Goal: Task Accomplishment & Management: Manage account settings

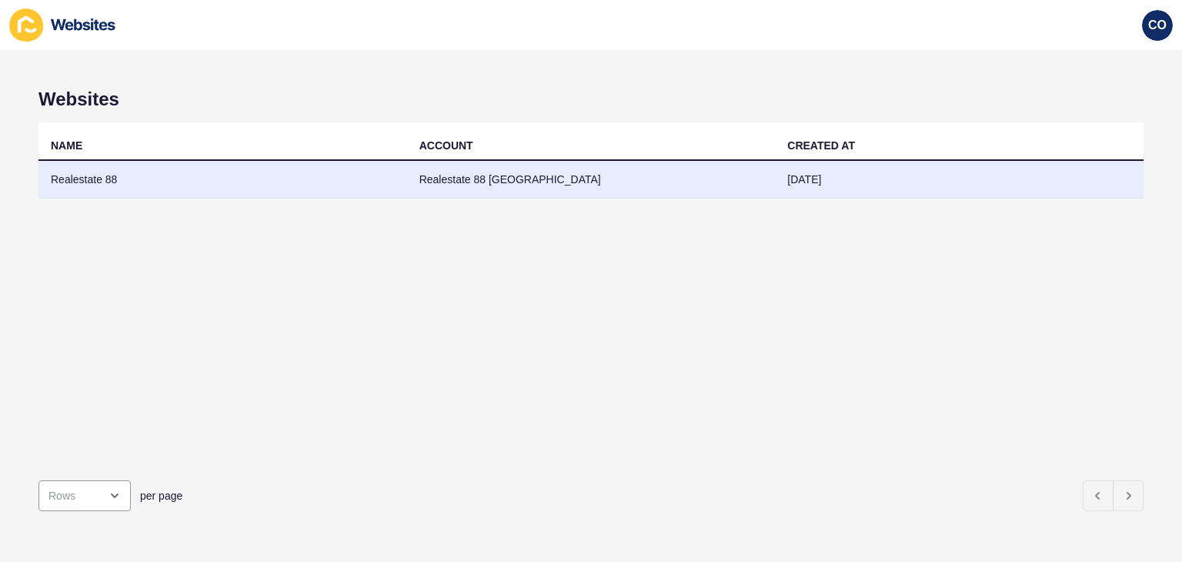
click at [67, 175] on td "Realestate 88" at bounding box center [222, 180] width 369 height 38
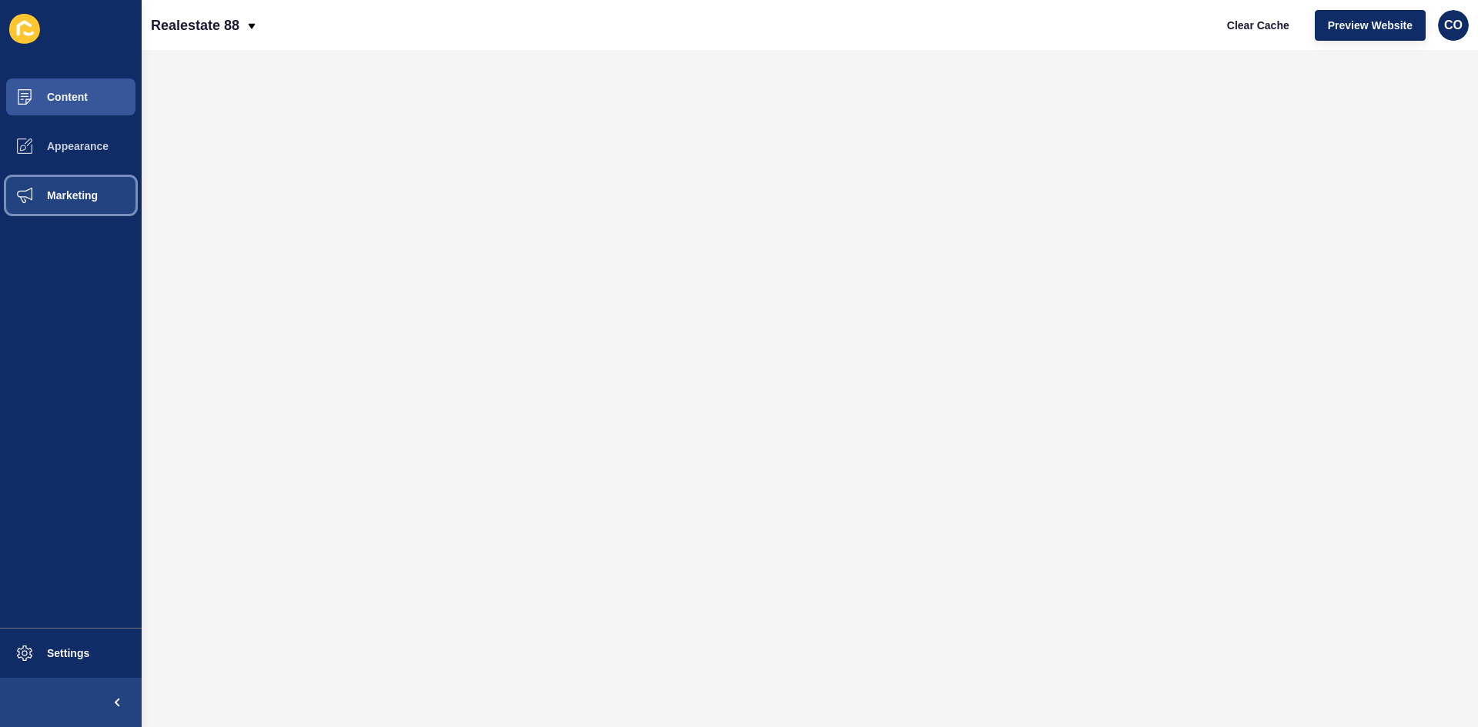
click at [90, 202] on button "Marketing" at bounding box center [71, 195] width 142 height 49
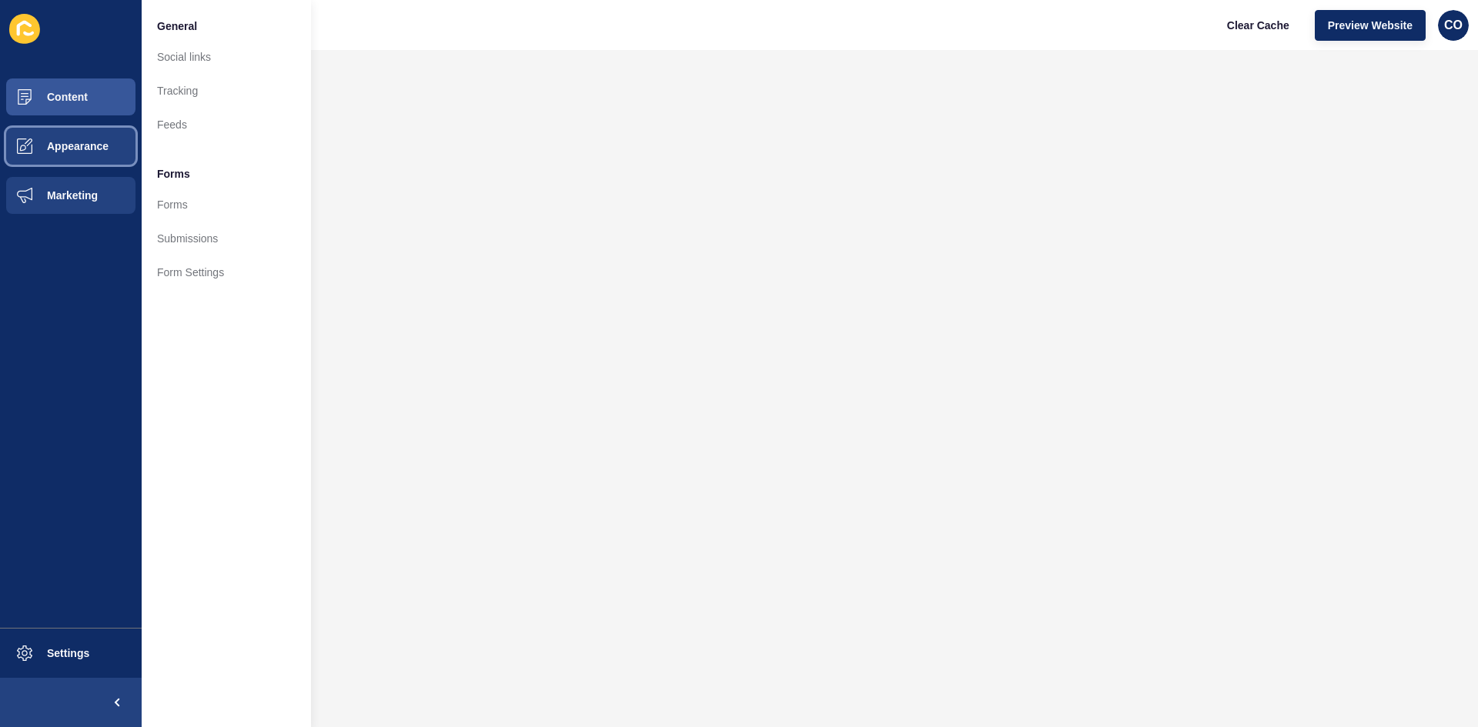
click at [100, 149] on span "Appearance" at bounding box center [53, 146] width 111 height 12
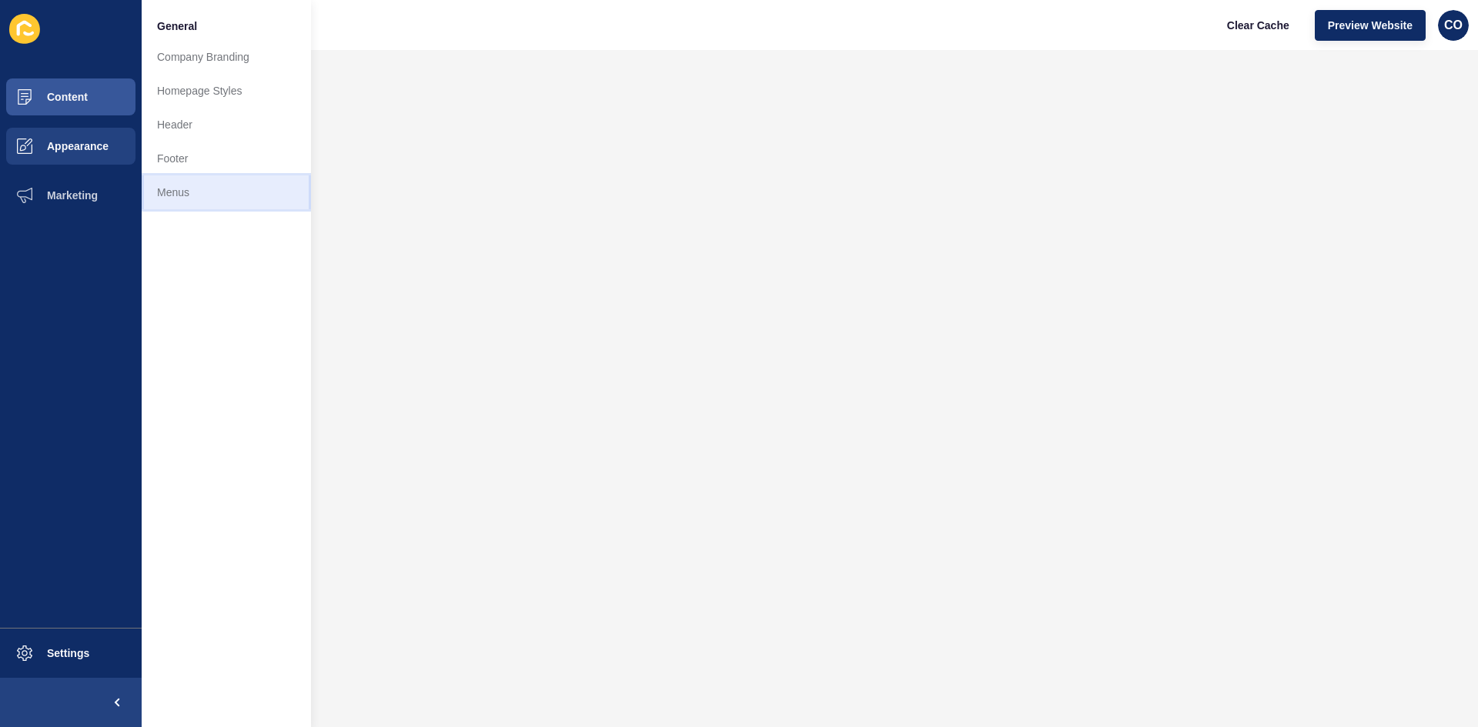
click at [174, 190] on link "Menus" at bounding box center [226, 192] width 169 height 34
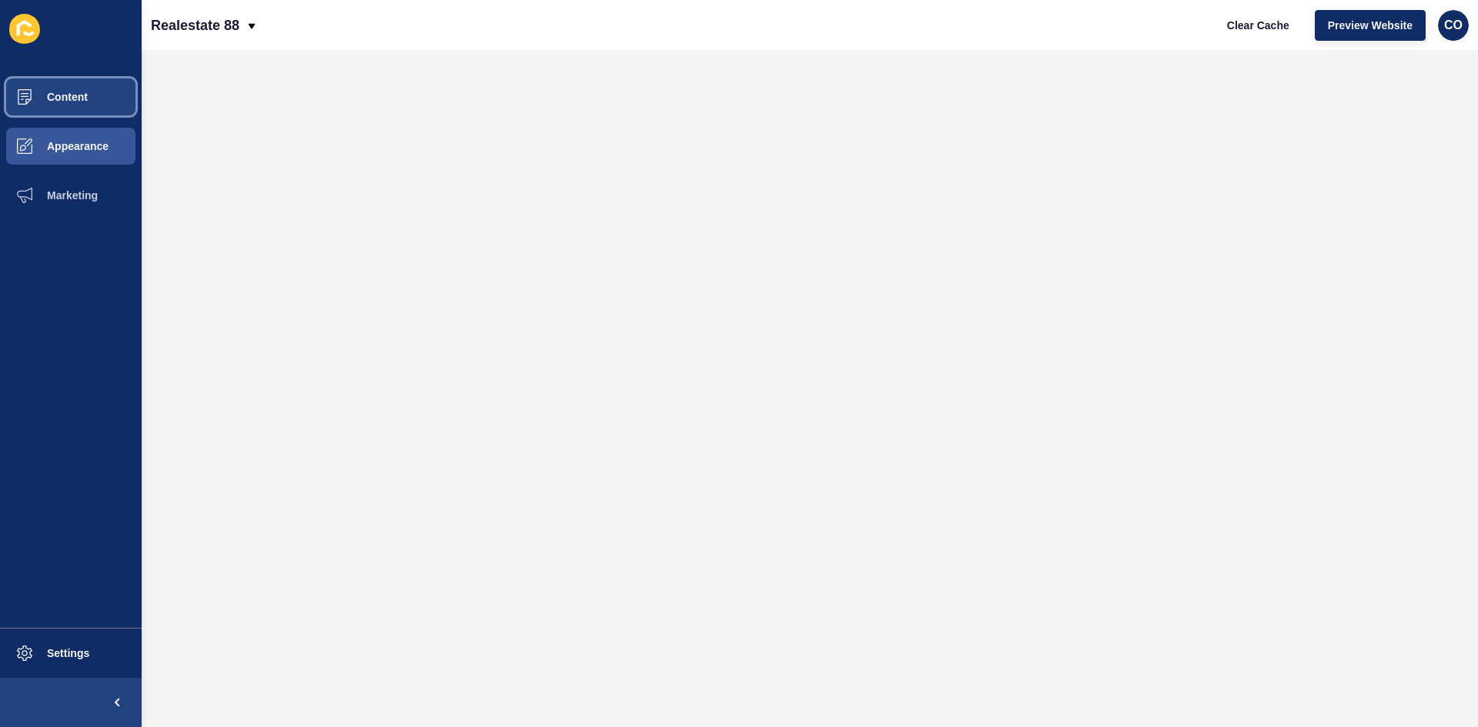
click at [79, 94] on span "Content" at bounding box center [43, 97] width 90 height 12
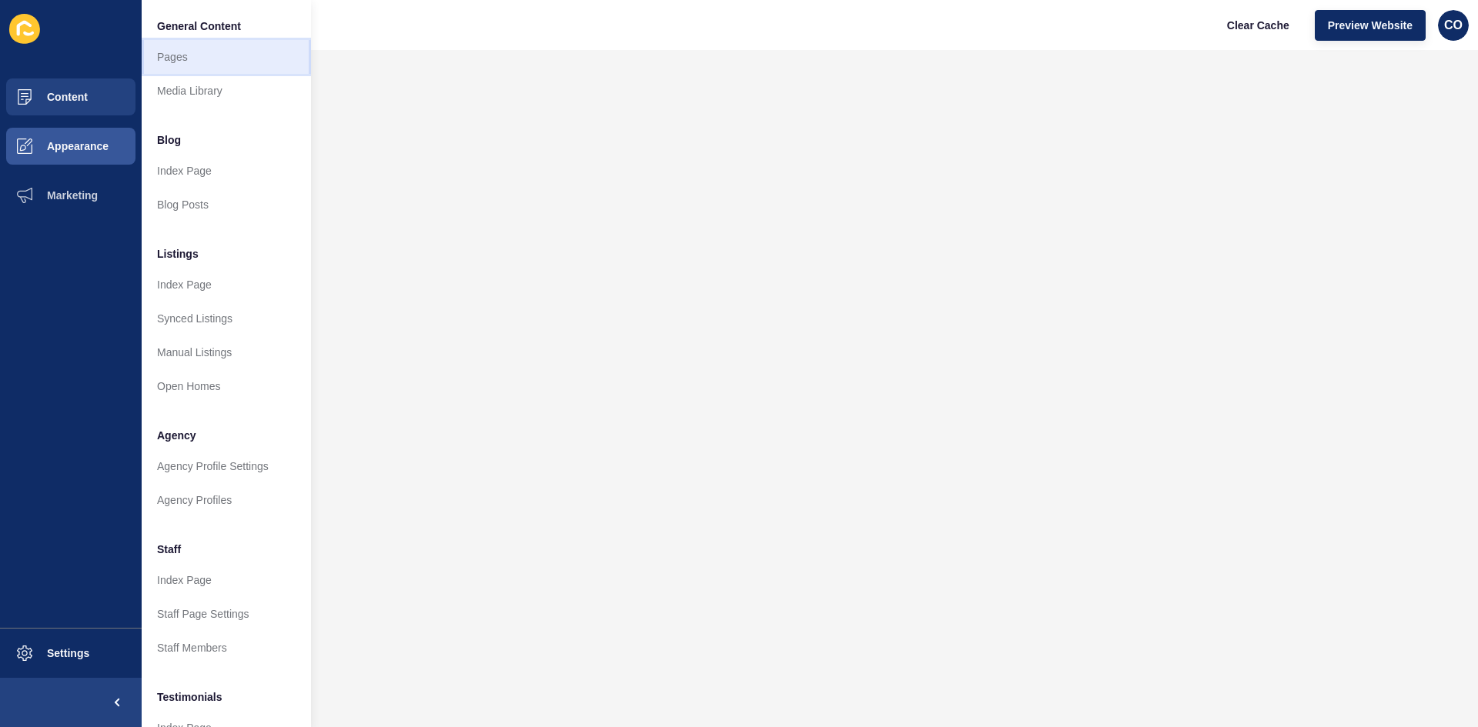
click at [181, 58] on link "Pages" at bounding box center [226, 57] width 169 height 34
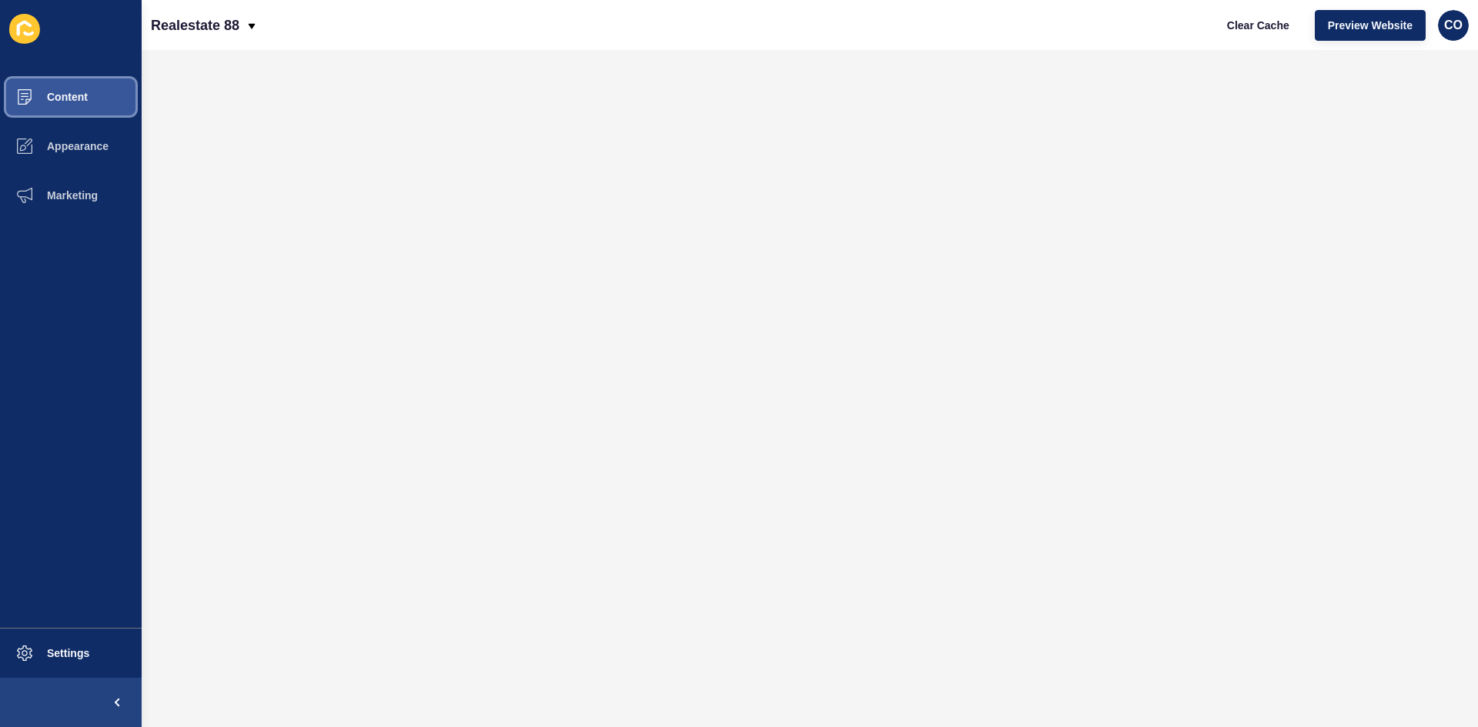
click at [72, 90] on button "Content" at bounding box center [71, 96] width 142 height 49
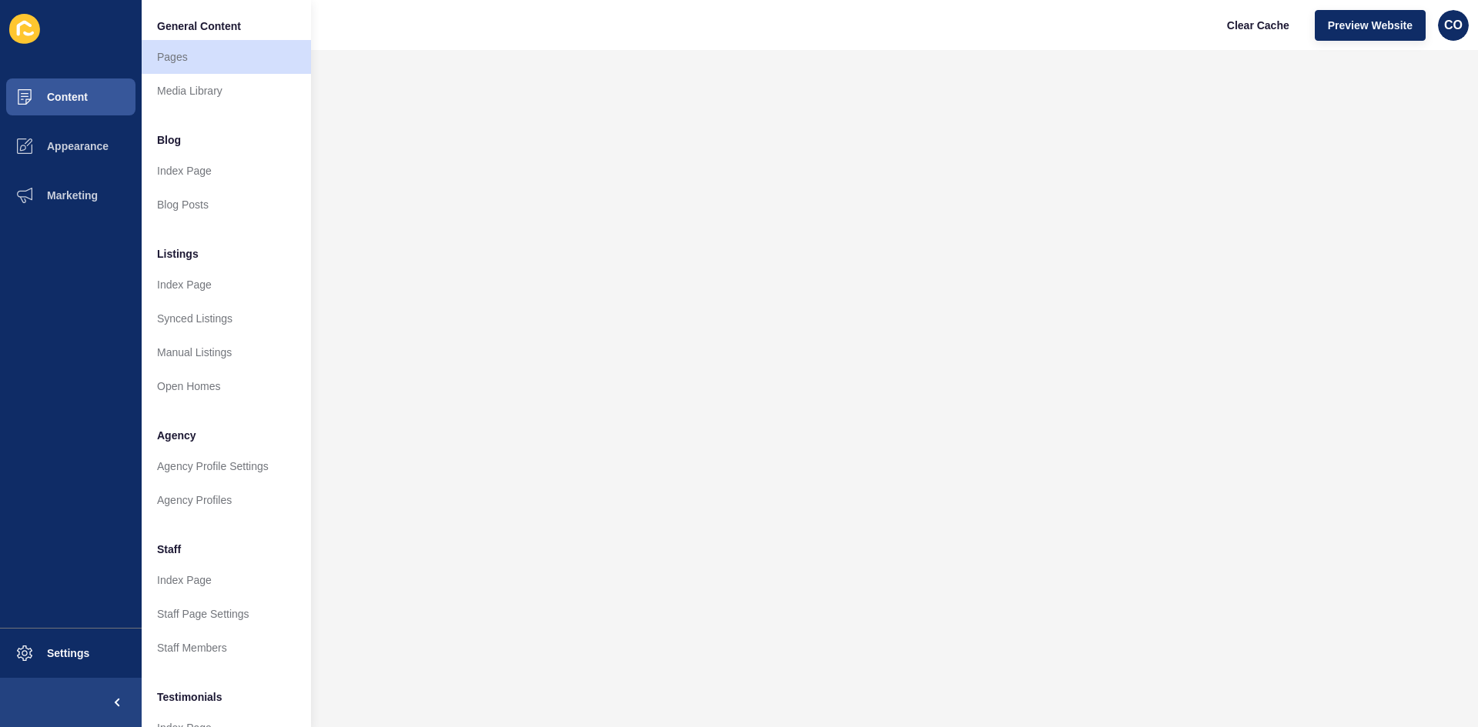
click at [663, 49] on div "Realestate 88 Clear Cache Preview Website CO" at bounding box center [810, 25] width 1336 height 50
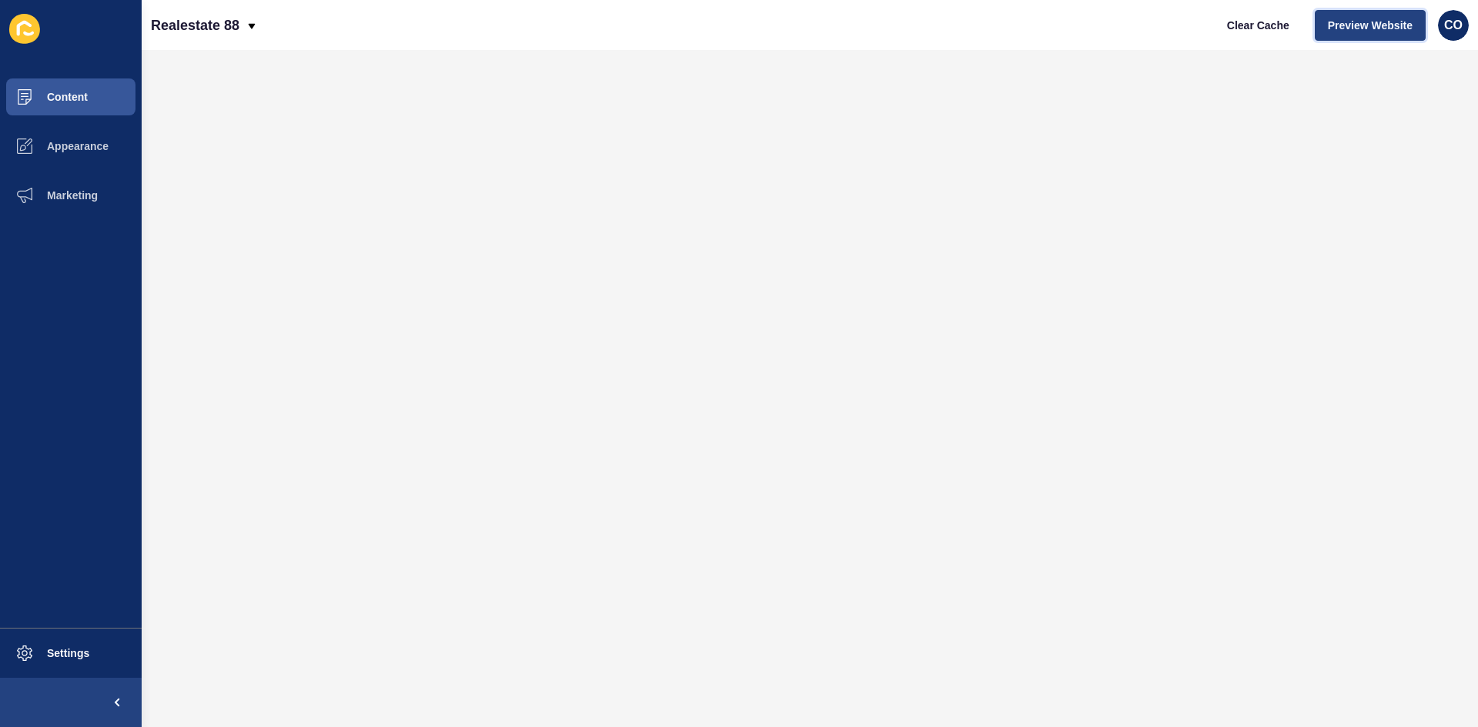
click at [1181, 24] on span "Preview Website" at bounding box center [1370, 25] width 85 height 15
click at [90, 199] on span "Marketing" at bounding box center [48, 195] width 100 height 12
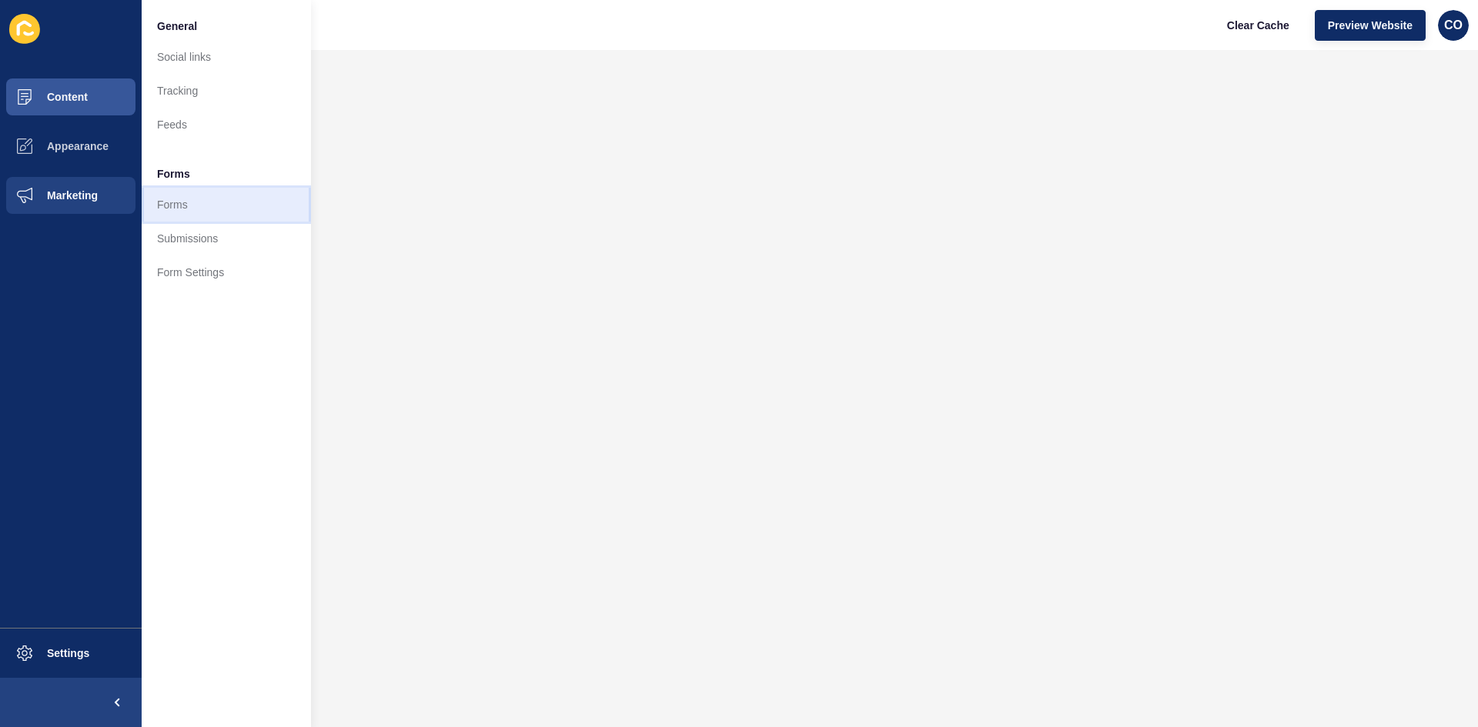
click at [202, 203] on link "Forms" at bounding box center [226, 205] width 169 height 34
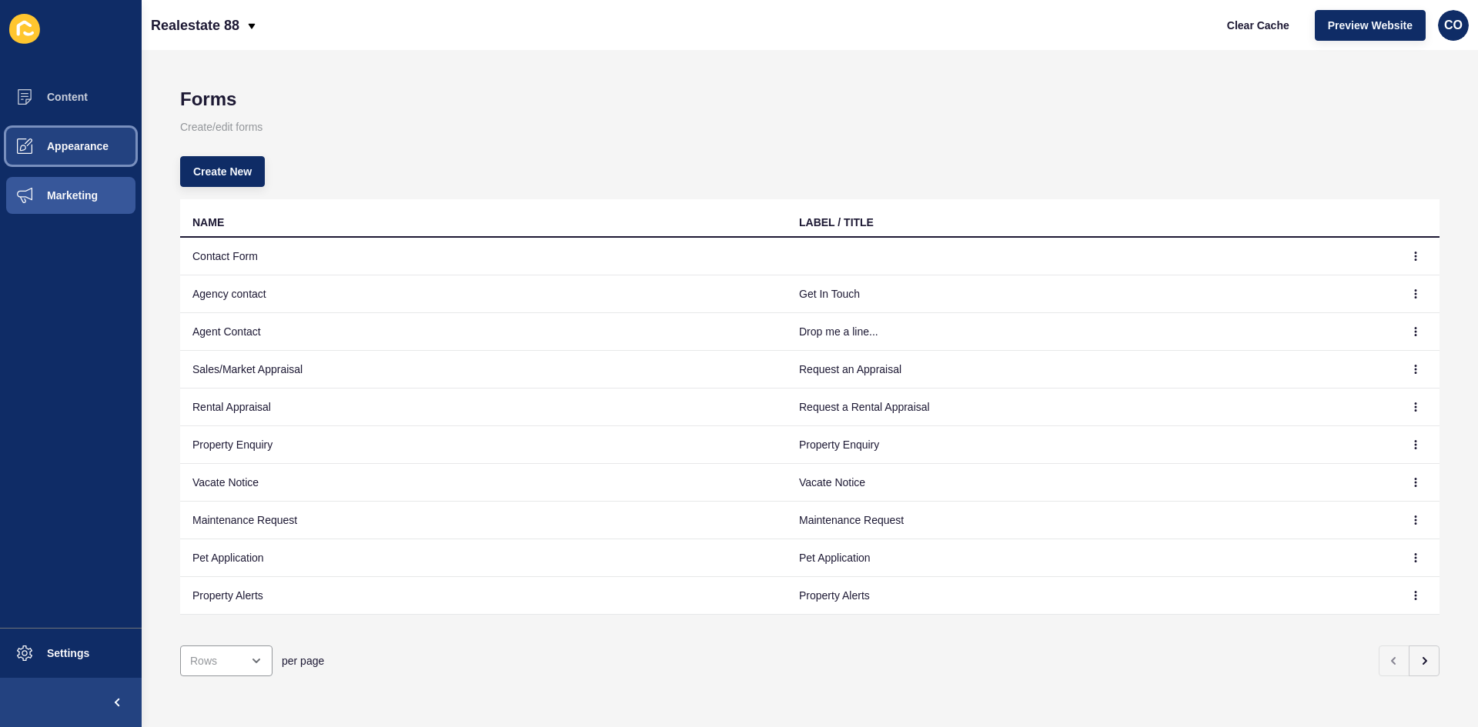
click at [93, 146] on span "Appearance" at bounding box center [53, 146] width 111 height 12
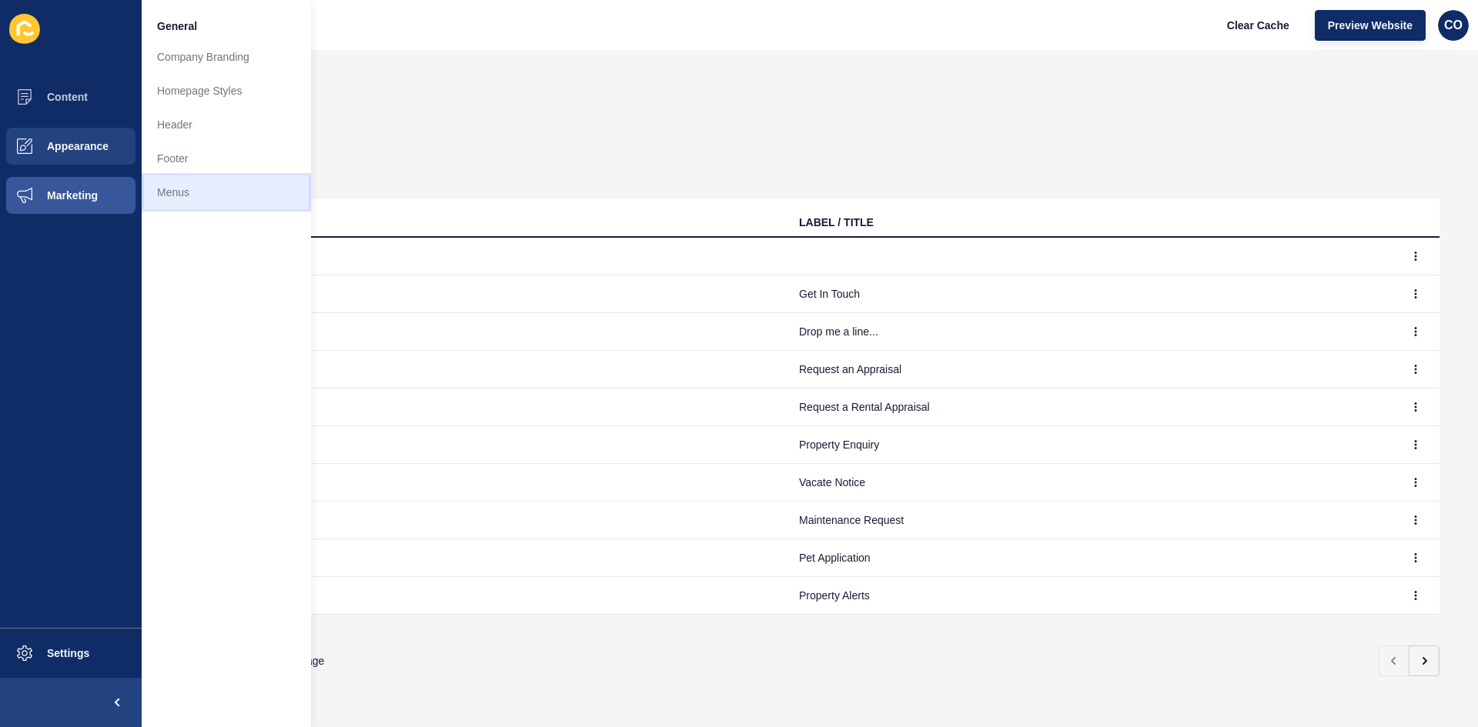
click at [189, 185] on link "Menus" at bounding box center [226, 192] width 169 height 34
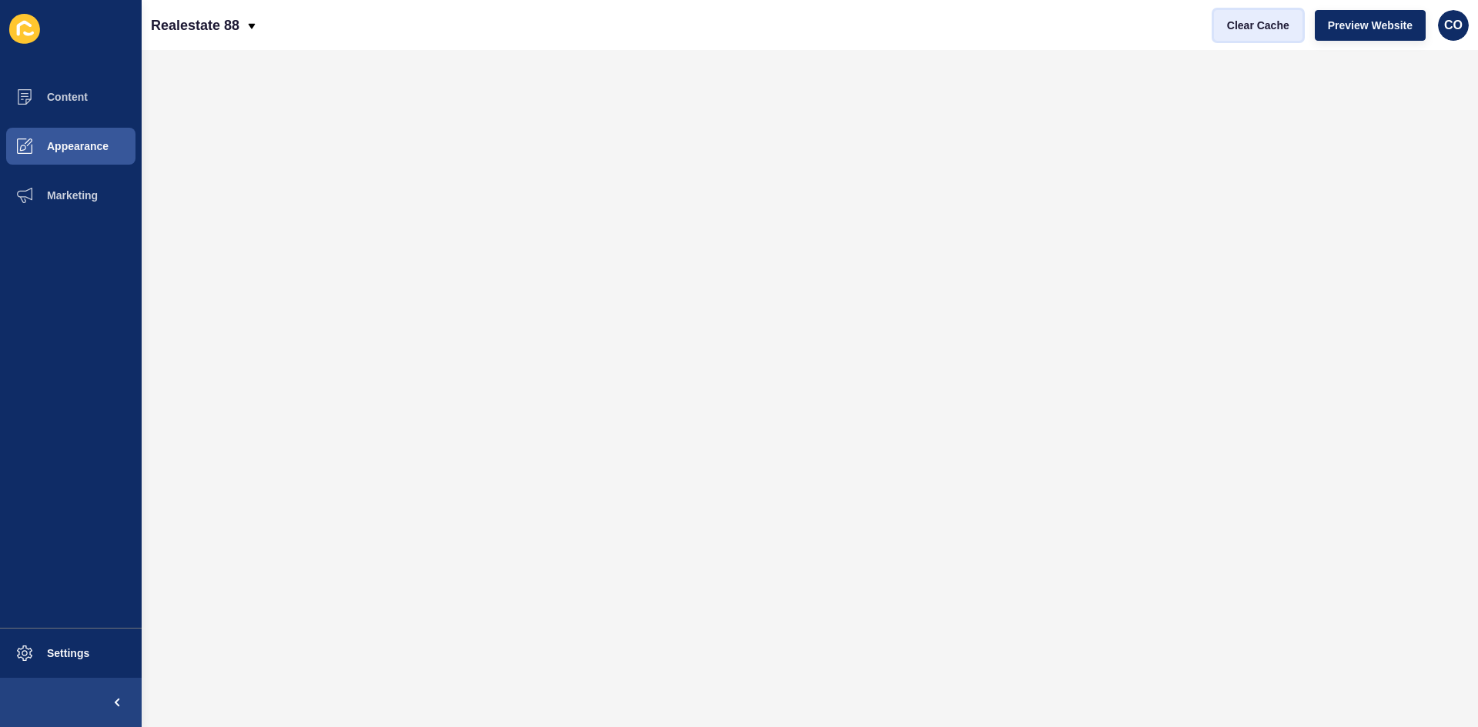
click at [1181, 26] on span "Clear Cache" at bounding box center [1258, 25] width 62 height 15
click at [82, 92] on span "Content" at bounding box center [43, 97] width 90 height 12
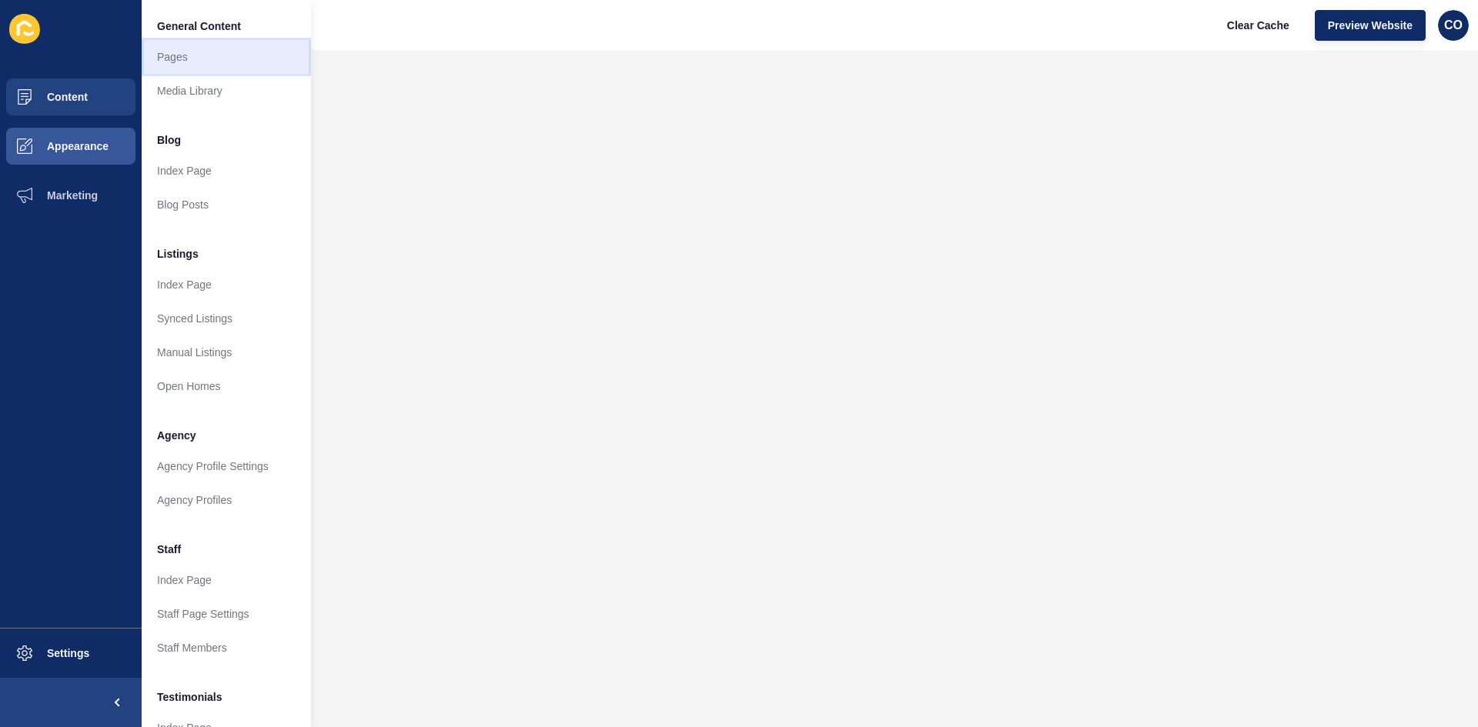
click at [225, 52] on link "Pages" at bounding box center [226, 57] width 169 height 34
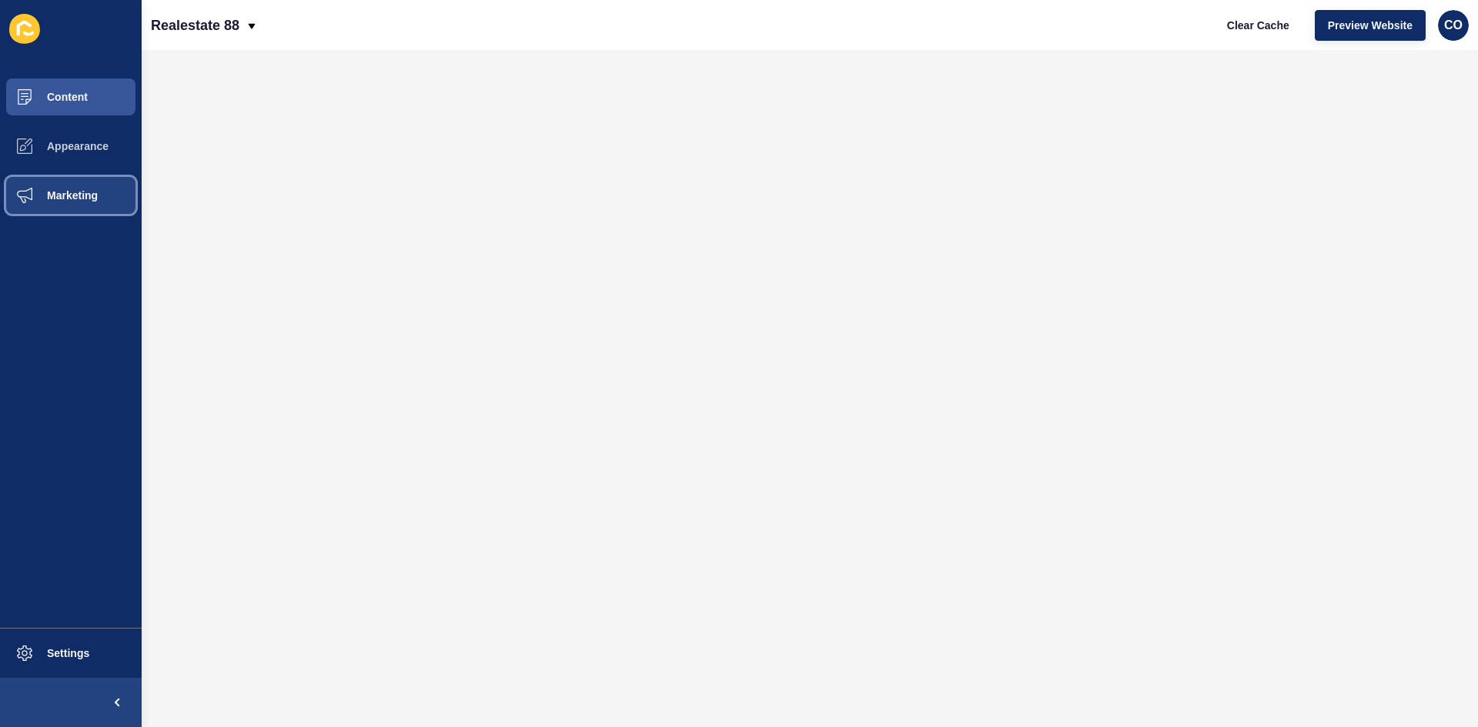
click at [85, 196] on span "Marketing" at bounding box center [48, 195] width 100 height 12
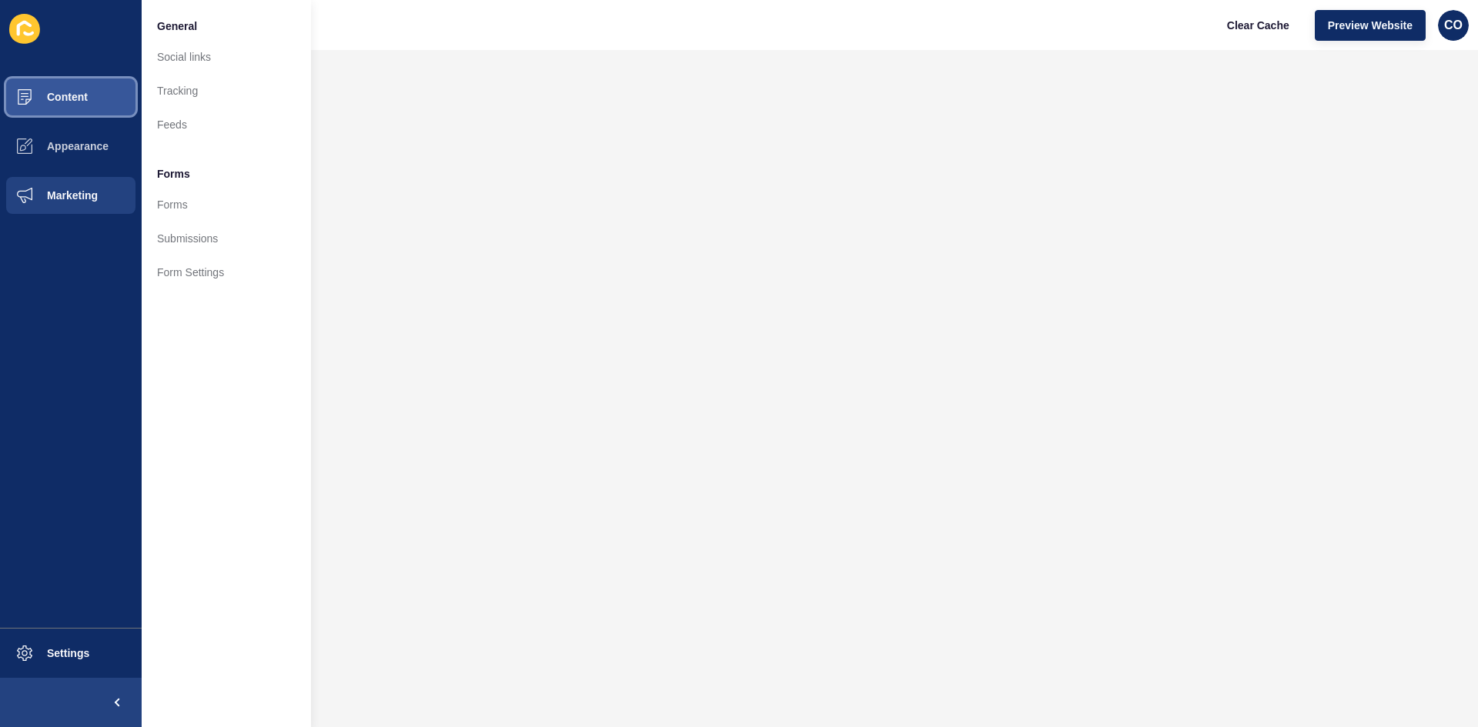
click at [92, 102] on button "Content" at bounding box center [71, 96] width 142 height 49
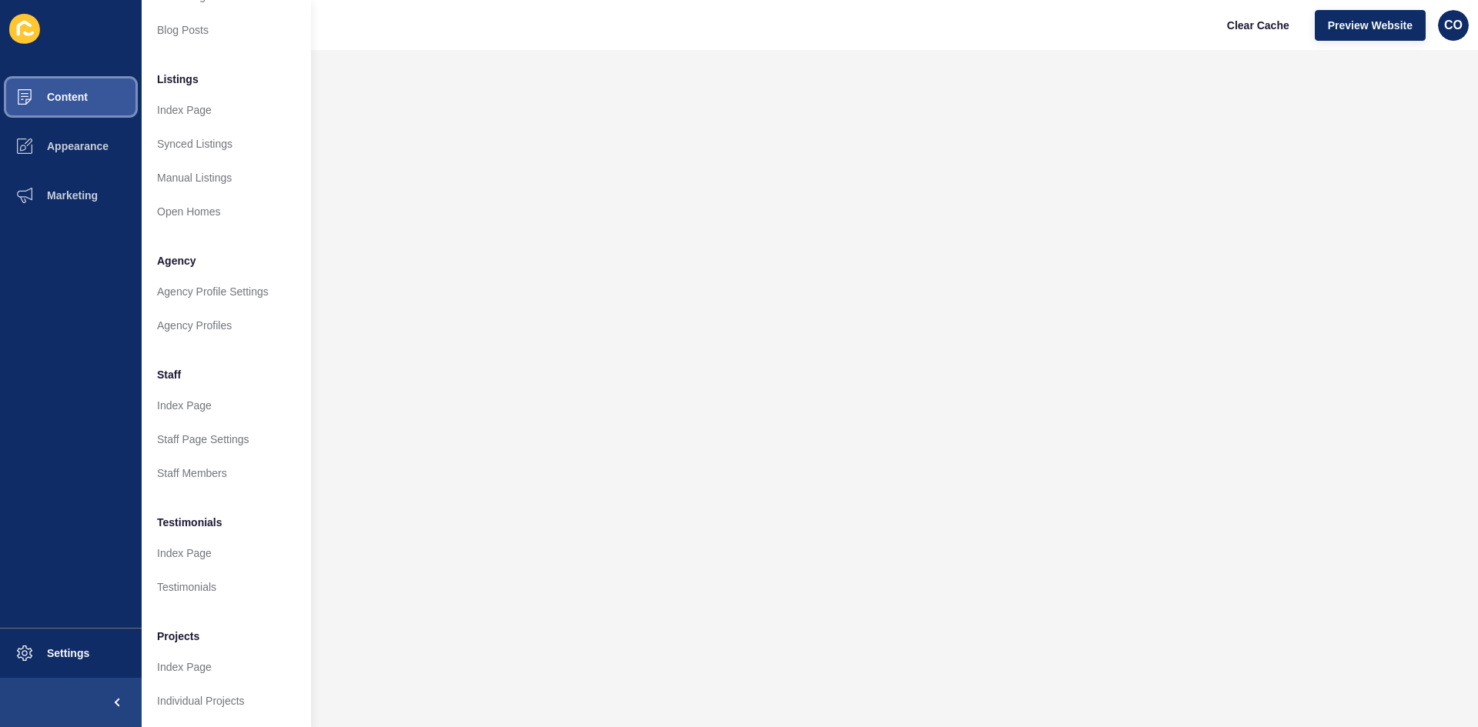
scroll to position [186, 0]
click at [242, 561] on link "Index Page" at bounding box center [226, 667] width 169 height 34
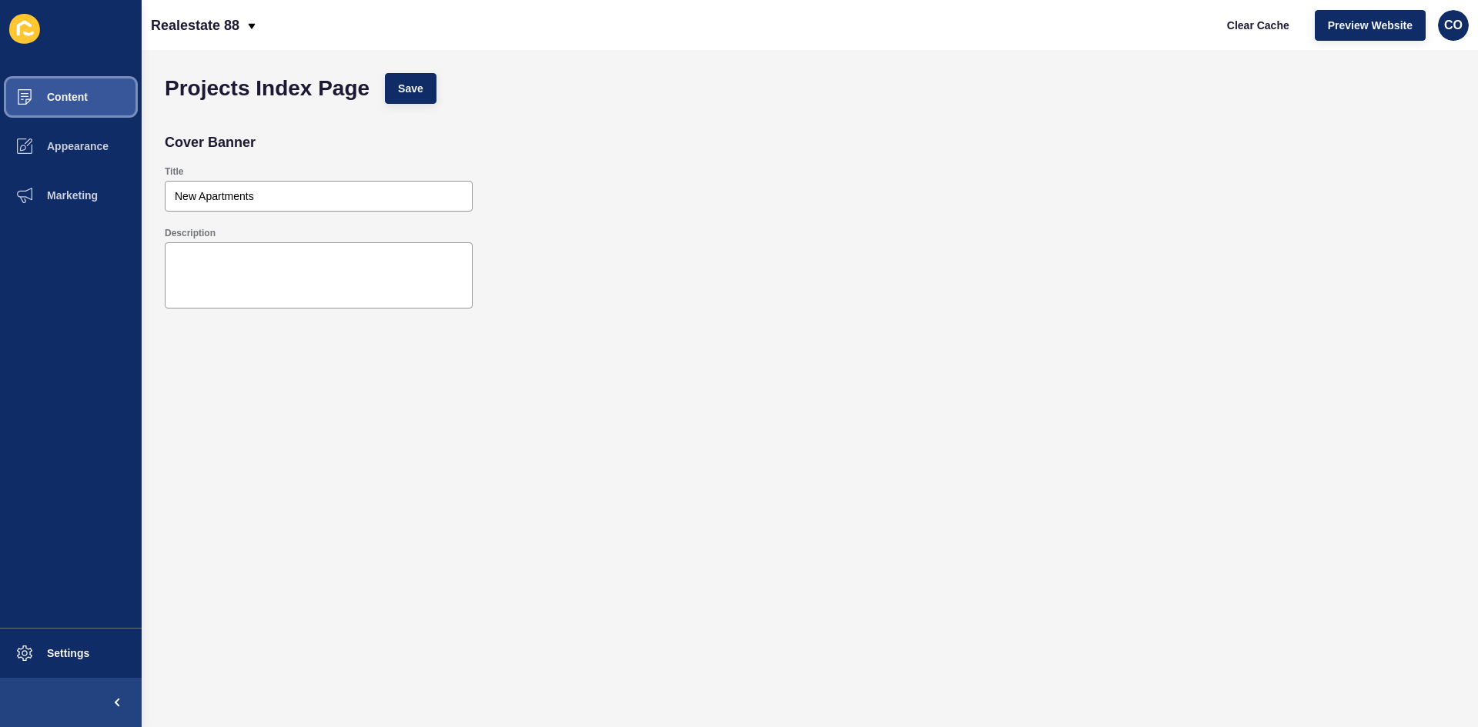
click at [89, 102] on button "Content" at bounding box center [71, 96] width 142 height 49
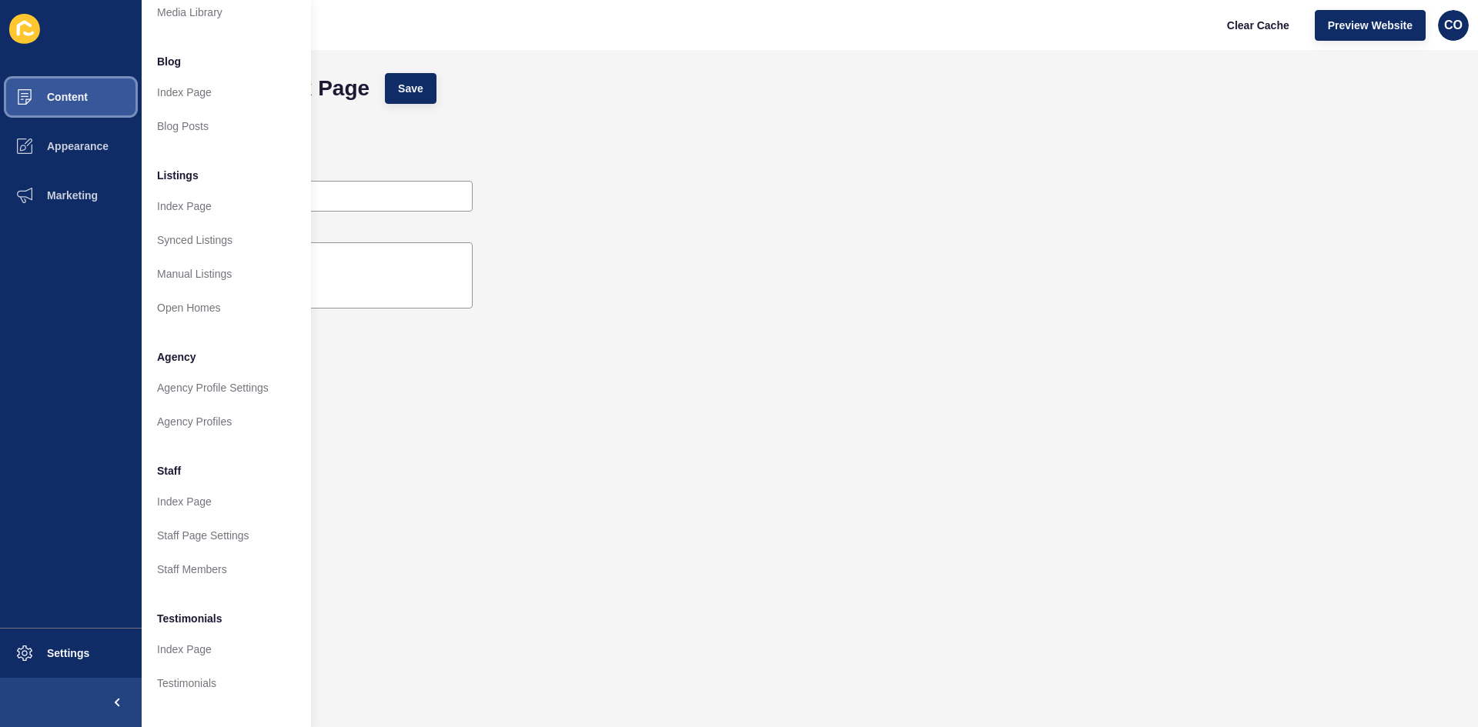
scroll to position [186, 0]
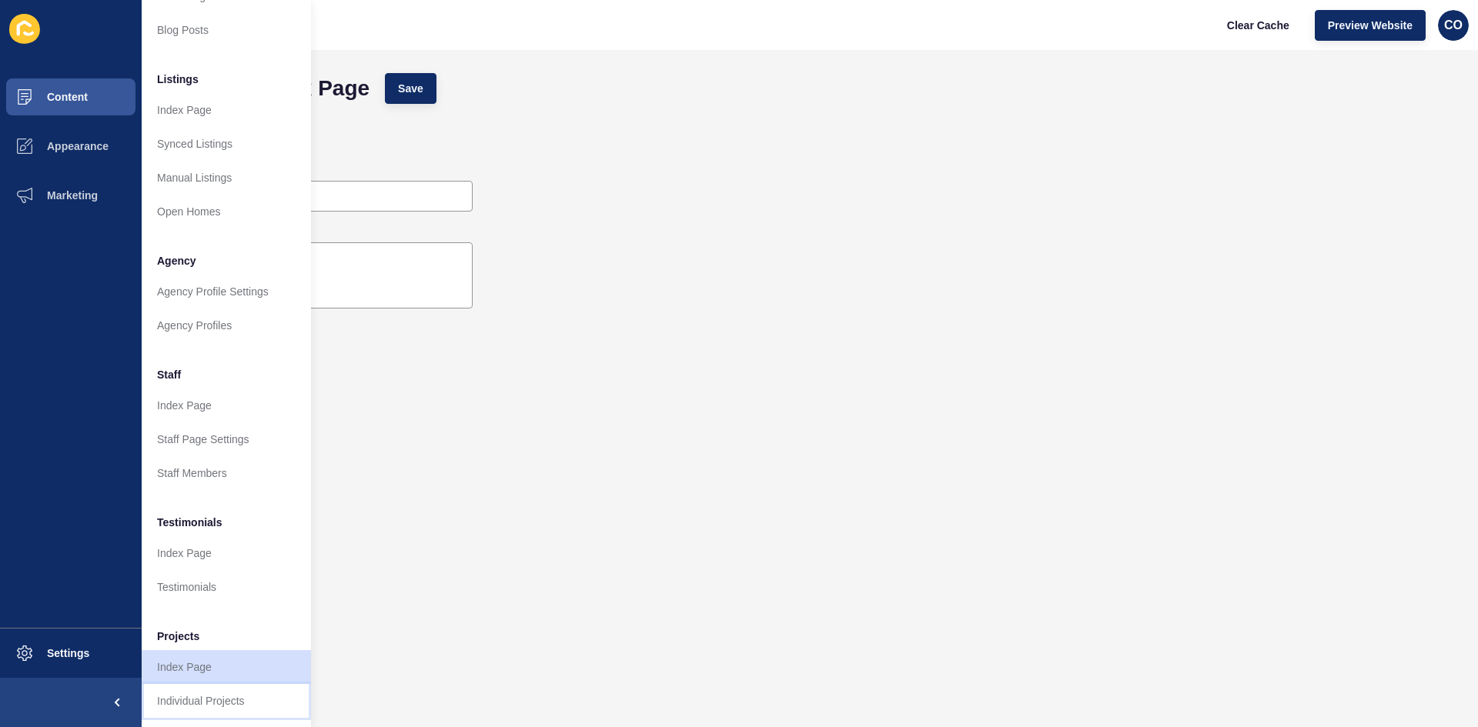
click at [235, 561] on link "Individual Projects" at bounding box center [226, 701] width 169 height 34
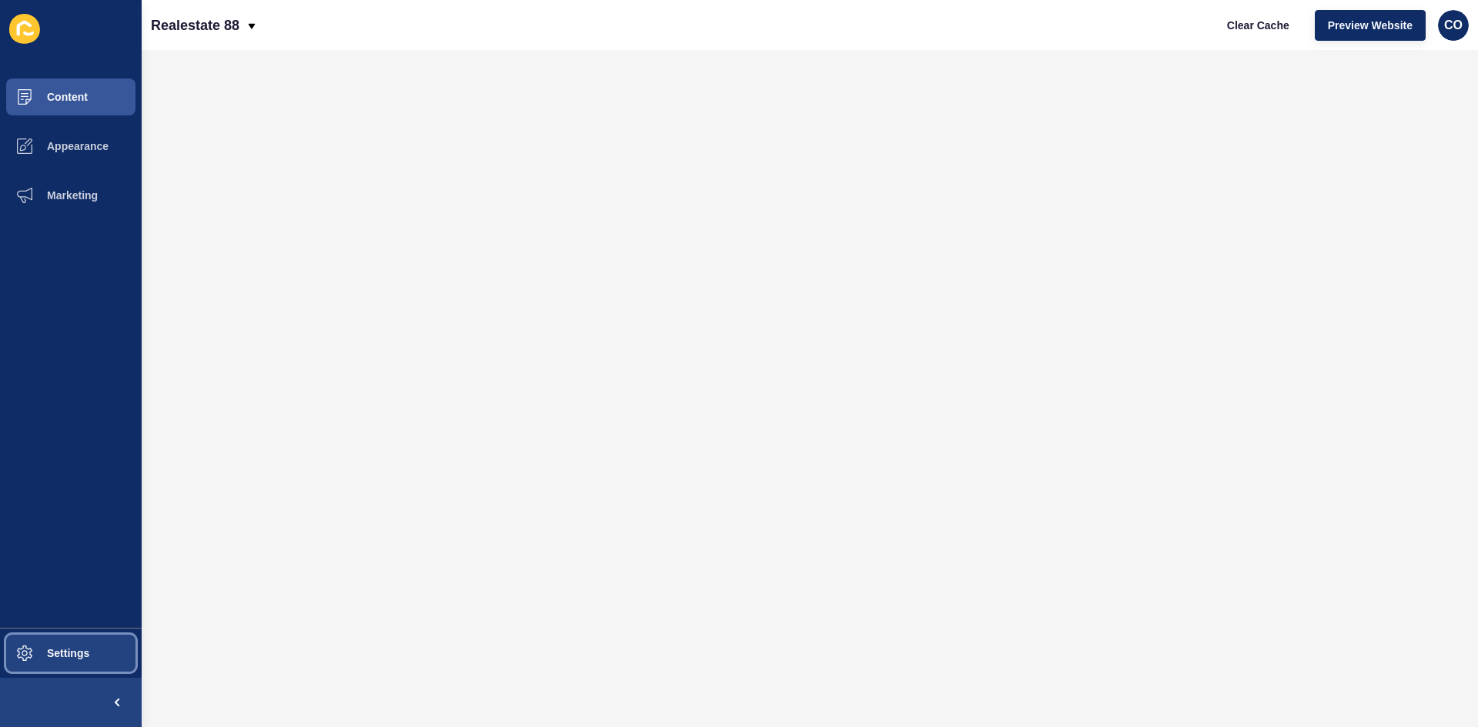
click at [82, 561] on span "Settings" at bounding box center [44, 653] width 92 height 12
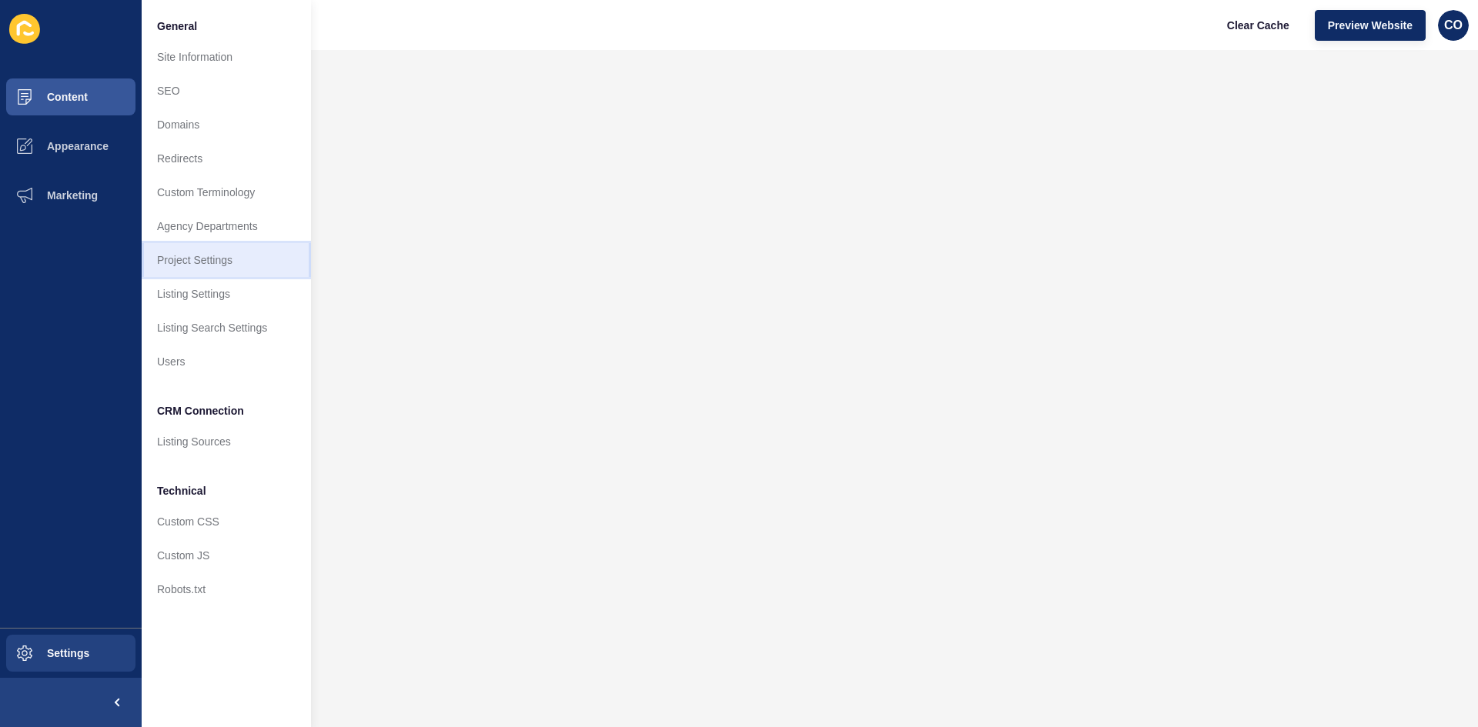
click at [265, 264] on link "Project Settings" at bounding box center [226, 260] width 169 height 34
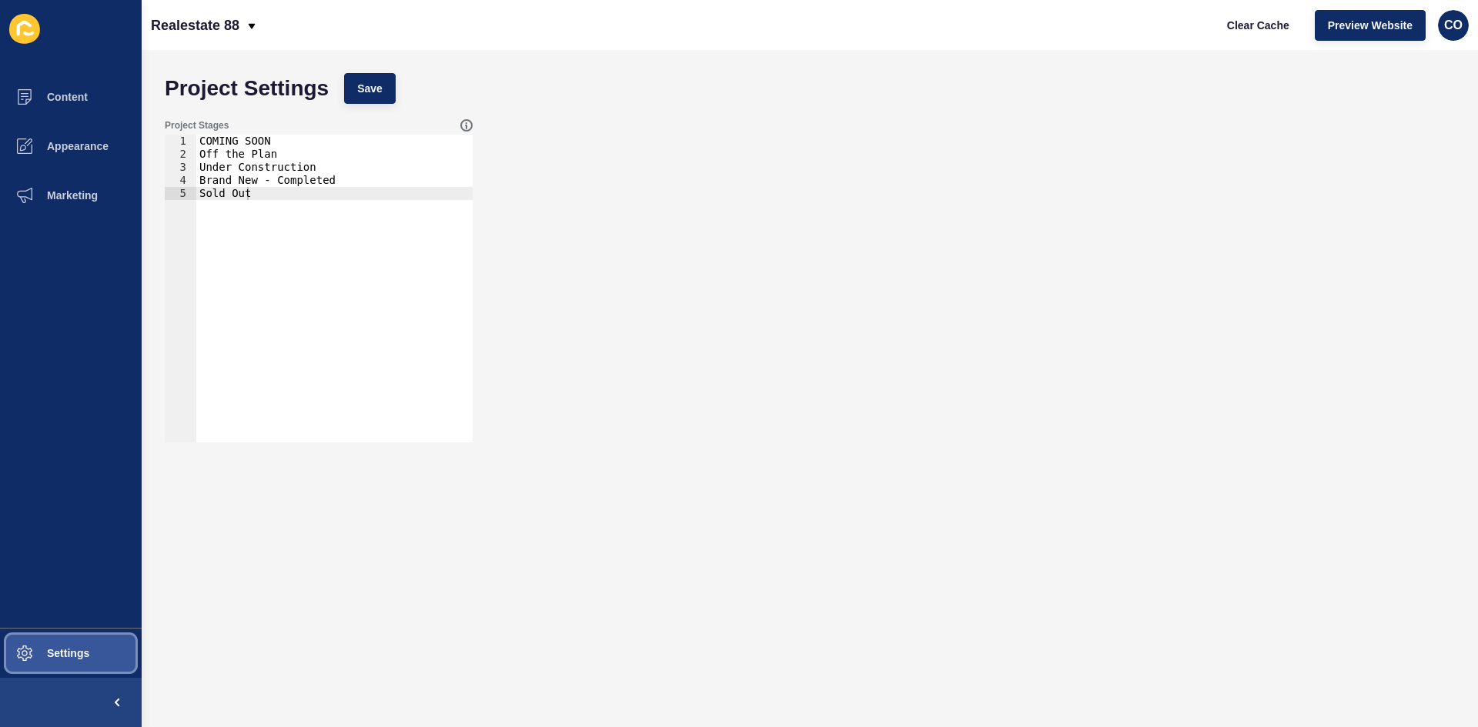
click at [100, 561] on button "Settings" at bounding box center [71, 653] width 142 height 49
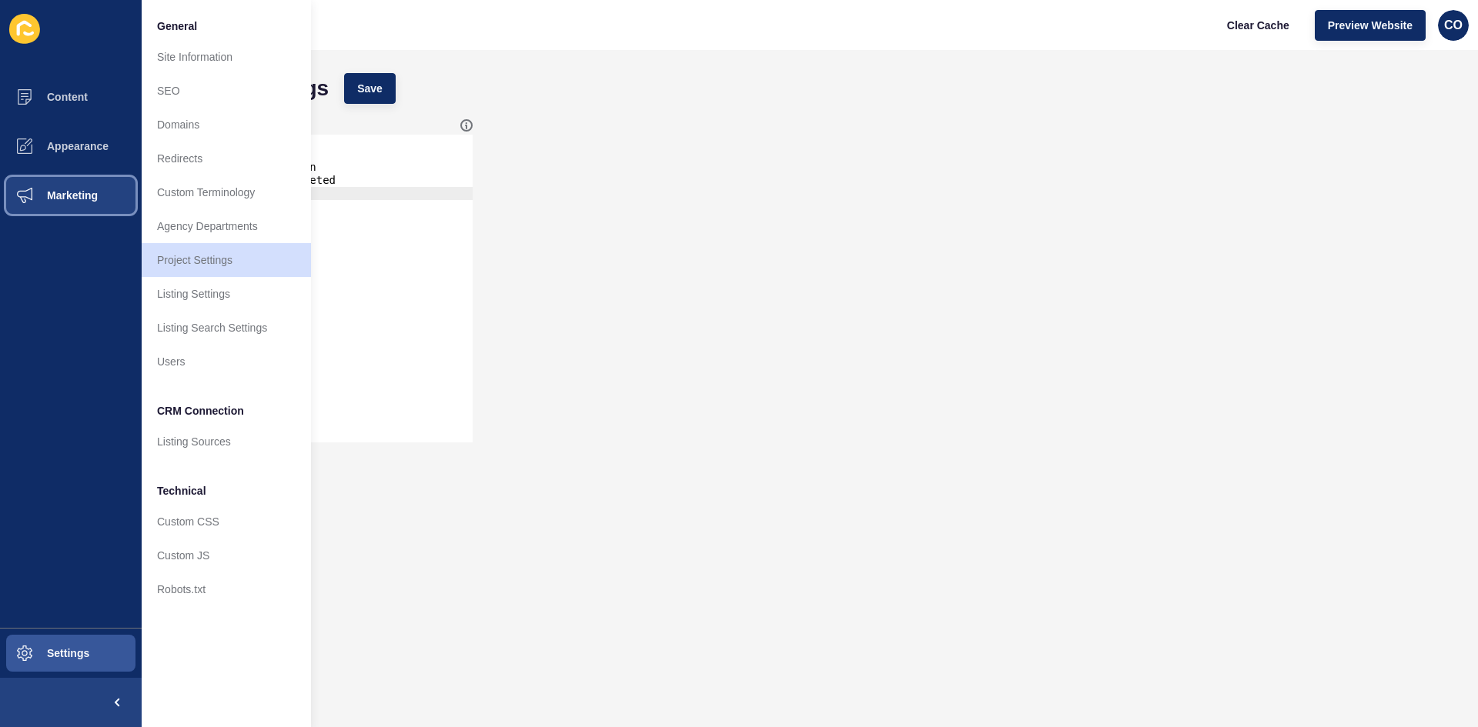
click at [102, 198] on button "Marketing" at bounding box center [71, 195] width 142 height 49
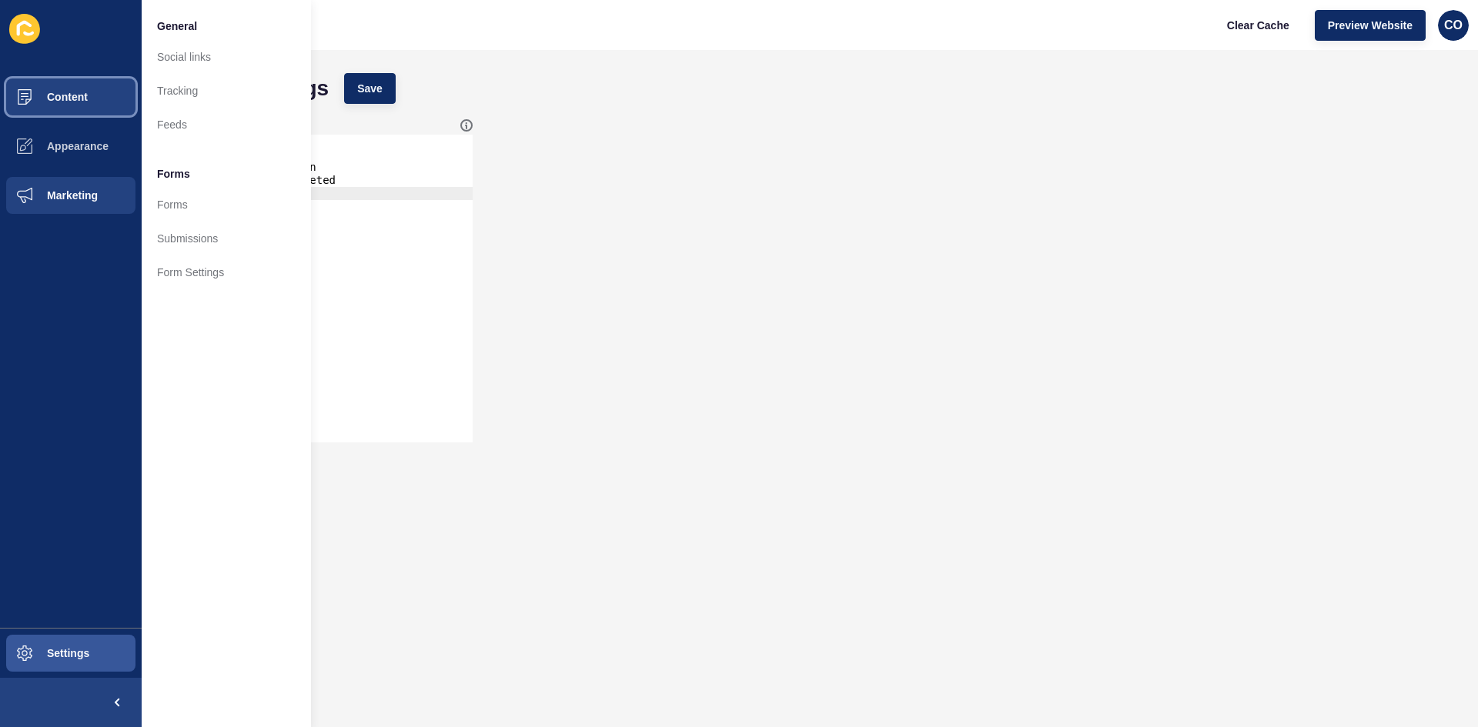
click at [96, 104] on button "Content" at bounding box center [71, 96] width 142 height 49
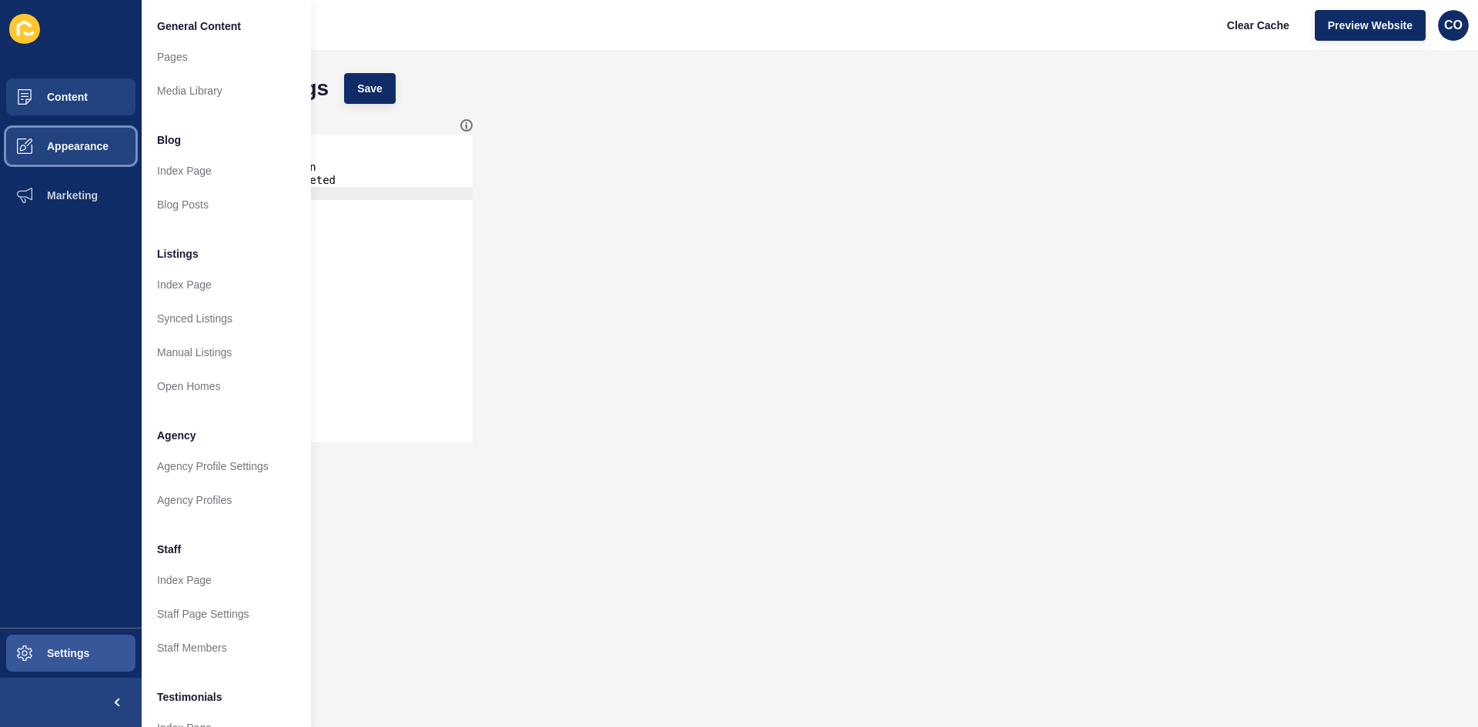
click at [92, 139] on button "Appearance" at bounding box center [71, 146] width 142 height 49
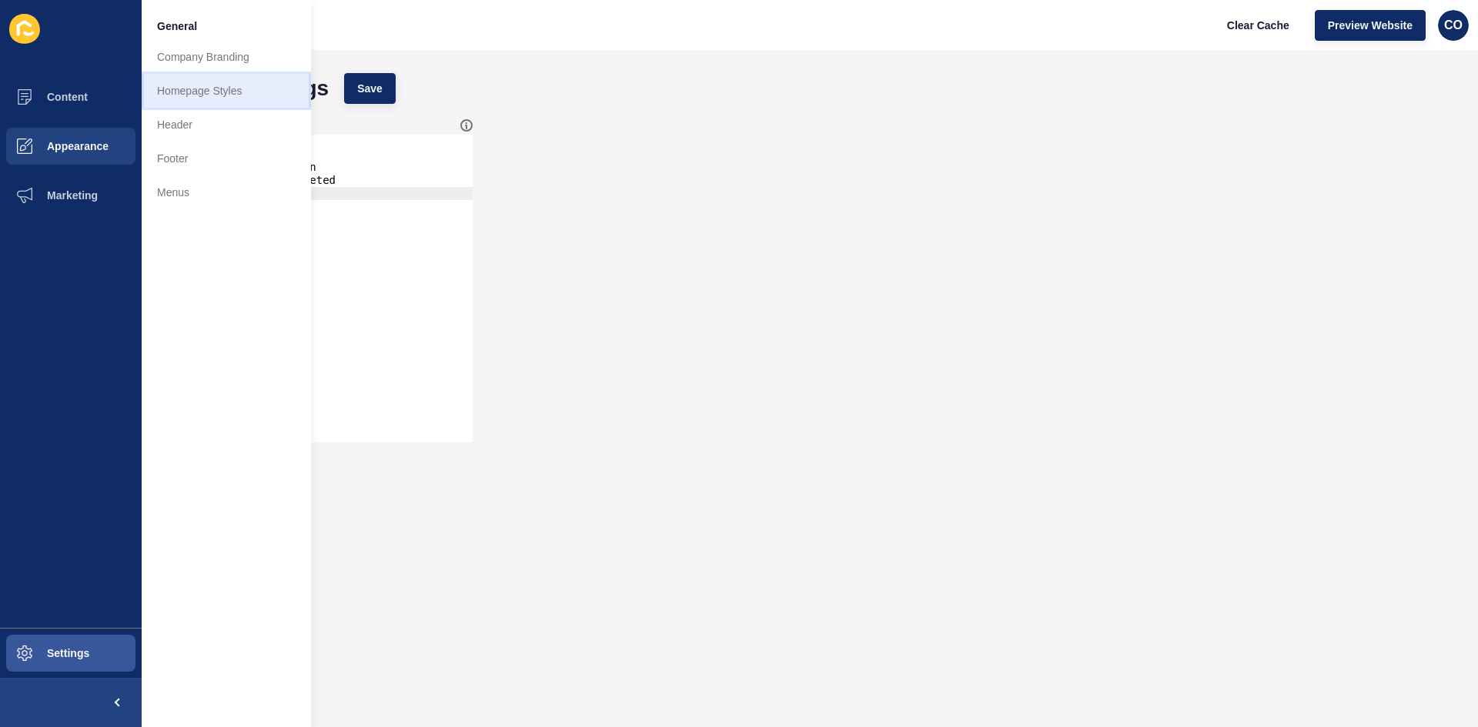
click at [221, 92] on link "Homepage Styles" at bounding box center [226, 91] width 169 height 34
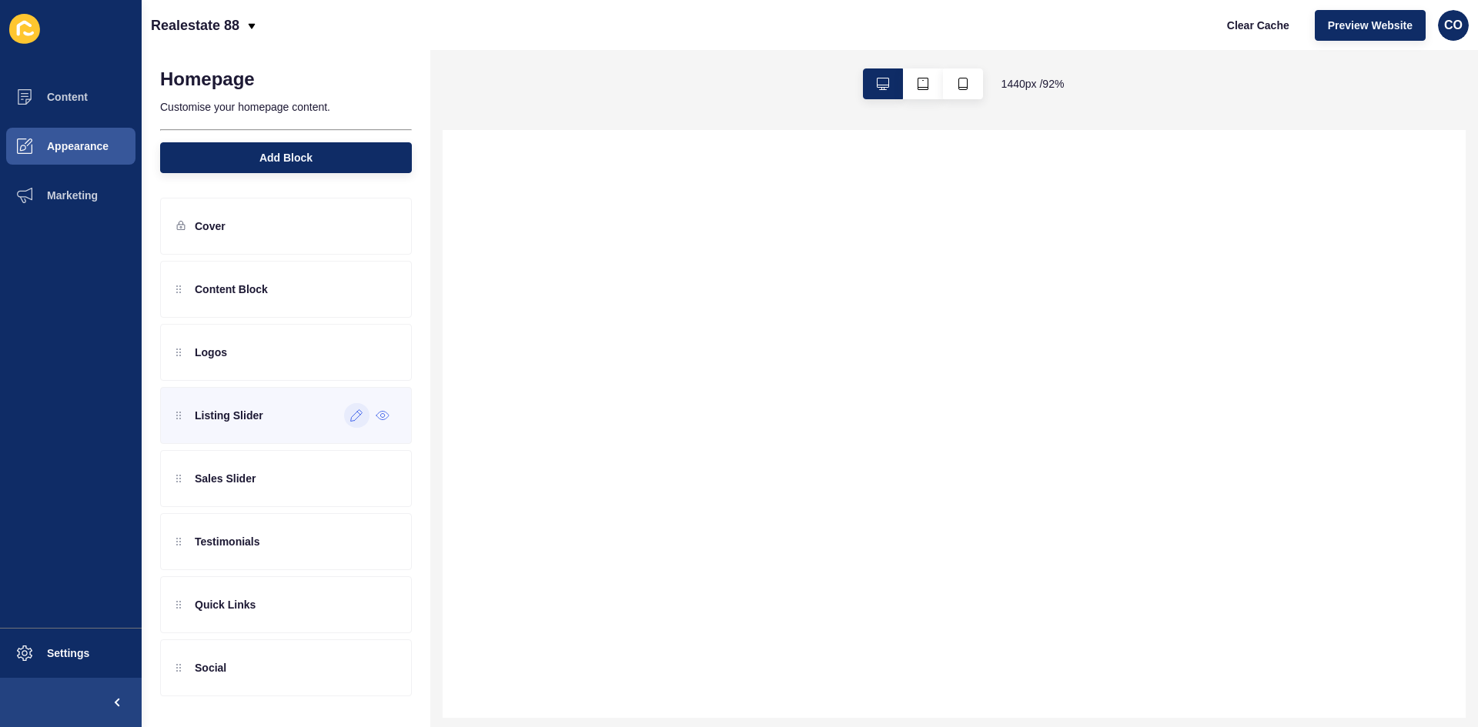
select select
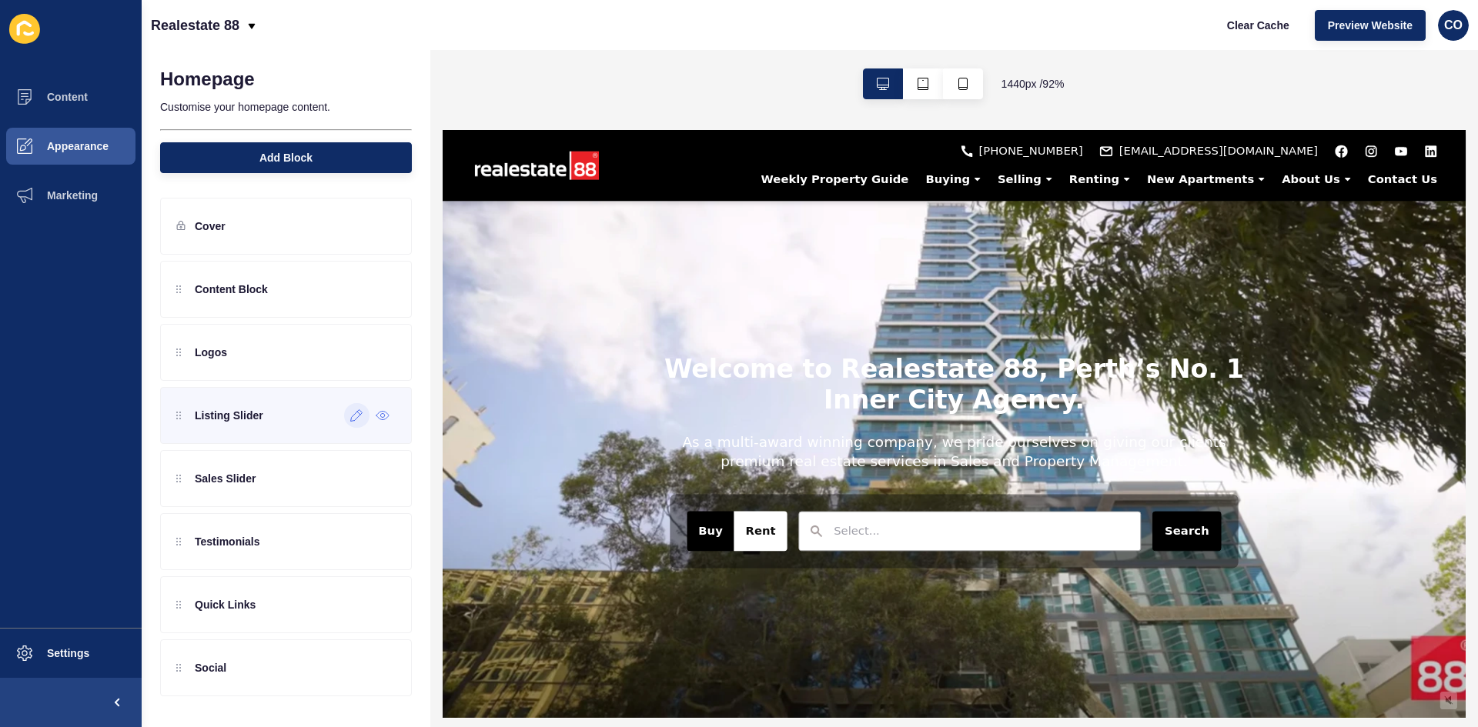
click at [354, 419] on icon at bounding box center [356, 415] width 13 height 12
